Goal: Task Accomplishment & Management: Manage account settings

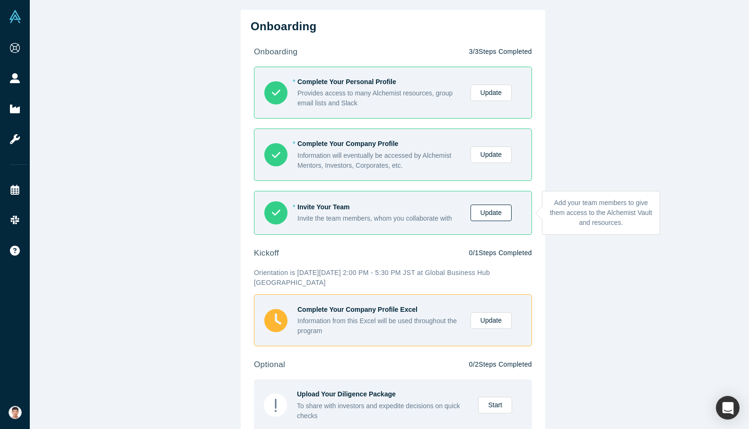
click at [482, 217] on link "Update" at bounding box center [490, 213] width 41 height 17
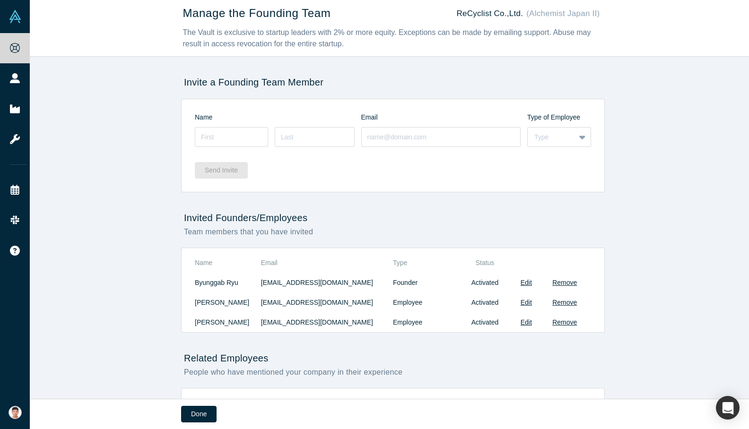
click at [217, 284] on td "Byunggab Ryu" at bounding box center [228, 283] width 66 height 20
click at [519, 283] on td "Edit" at bounding box center [526, 283] width 25 height 20
click at [525, 284] on button "Edit" at bounding box center [526, 283] width 11 height 10
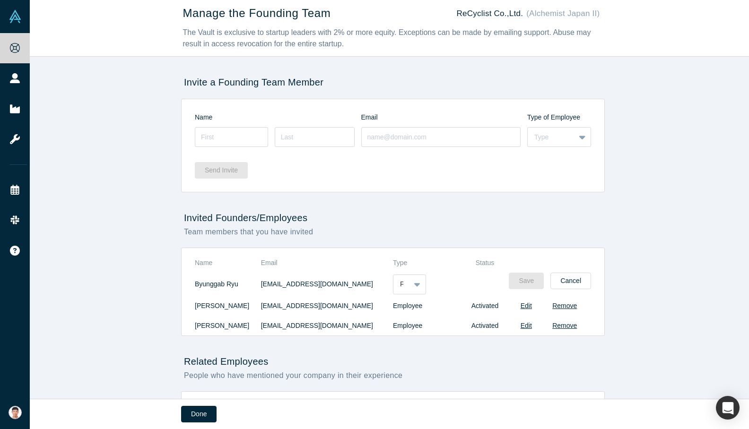
click at [312, 287] on td "[EMAIL_ADDRESS][DOMAIN_NAME]" at bounding box center [327, 284] width 132 height 23
click at [296, 287] on td "[EMAIL_ADDRESS][DOMAIN_NAME]" at bounding box center [327, 284] width 132 height 23
click at [420, 284] on div at bounding box center [417, 284] width 15 height 17
click at [457, 281] on form "2 results available. Use Up and Down to choose options, press Enter to select t…" at bounding box center [492, 284] width 198 height 23
click at [571, 278] on button "Cancel" at bounding box center [570, 281] width 41 height 17
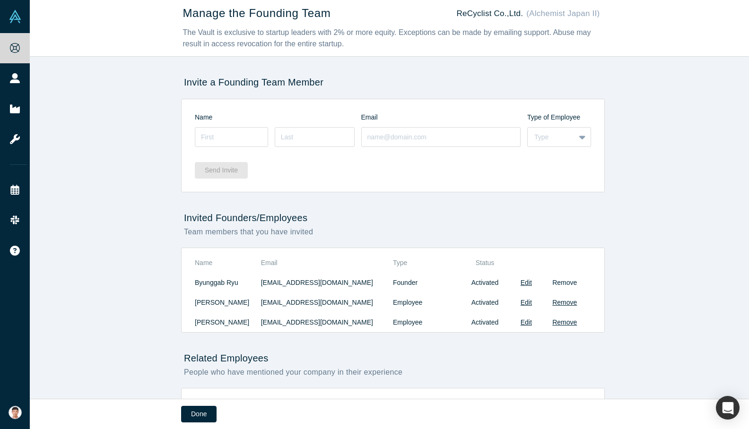
click at [560, 283] on button "Remove" at bounding box center [564, 283] width 25 height 10
click at [199, 283] on td "Byunggab Ryu" at bounding box center [228, 283] width 66 height 20
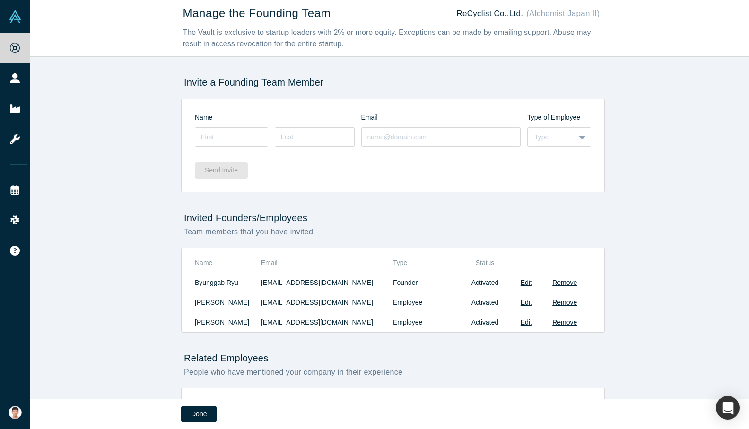
click at [195, 284] on td "Byunggab Ryu" at bounding box center [228, 283] width 66 height 20
copy td "Byunggab"
click at [234, 134] on input at bounding box center [231, 137] width 73 height 20
type input "Byunggab"
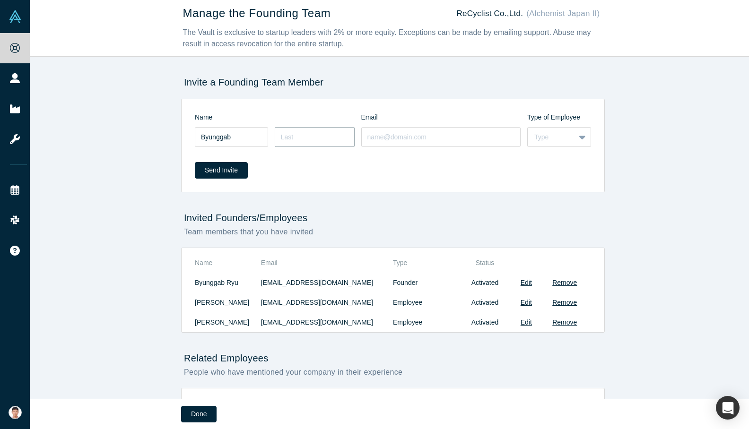
click at [293, 141] on input at bounding box center [315, 137] width 80 height 20
type input "Ryu"
click at [564, 149] on div "Send Invite" at bounding box center [393, 167] width 396 height 36
click at [563, 140] on div "Type" at bounding box center [551, 137] width 34 height 10
click at [549, 175] on div "Founder" at bounding box center [559, 178] width 64 height 17
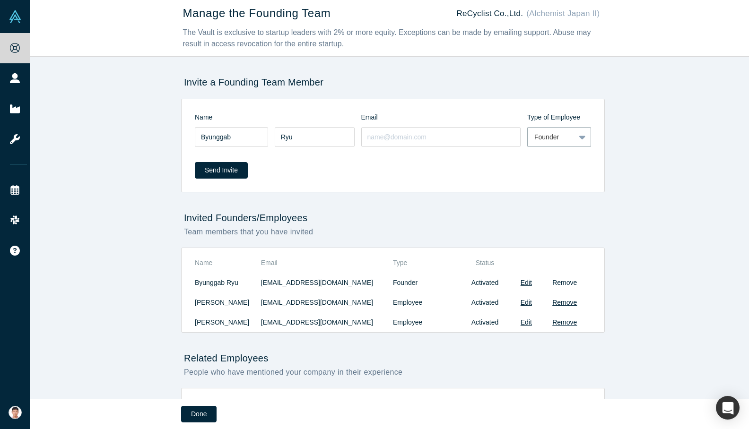
click at [560, 282] on button "Remove" at bounding box center [564, 283] width 25 height 10
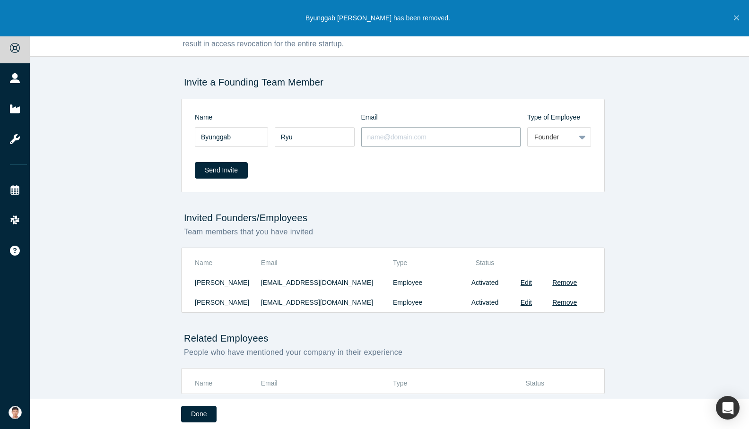
click at [416, 131] on input at bounding box center [441, 137] width 160 height 20
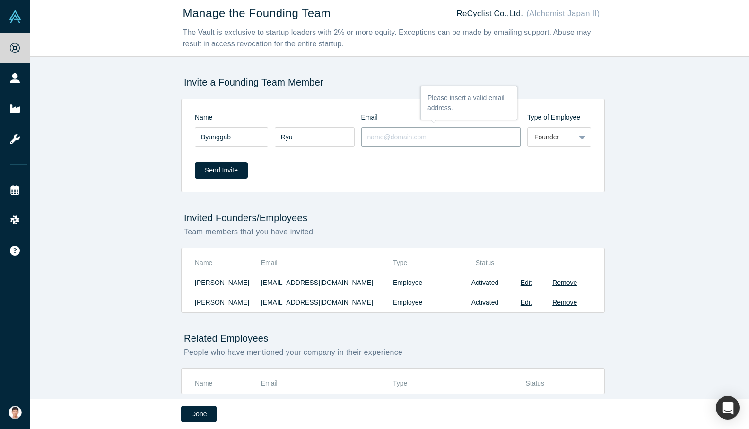
click at [429, 139] on input at bounding box center [441, 137] width 160 height 20
click at [427, 138] on input at bounding box center [441, 137] width 160 height 20
click at [425, 138] on input at bounding box center [441, 137] width 160 height 20
type input "[EMAIL_ADDRESS][DOMAIN_NAME]"
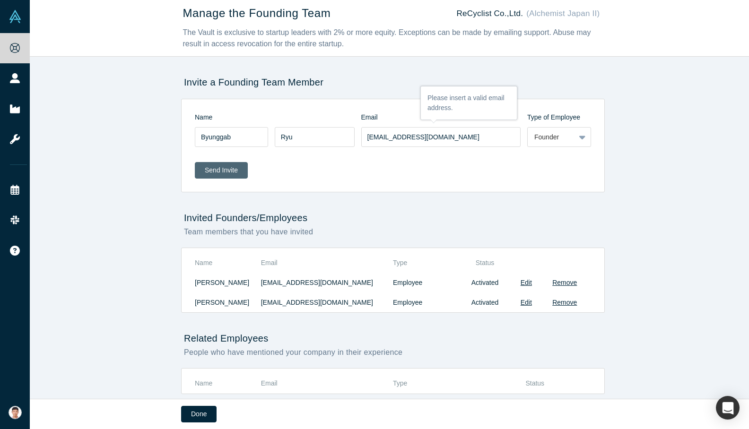
click at [222, 174] on button "Send Invite" at bounding box center [221, 170] width 53 height 17
